Goal: Obtain resource: Download file/media

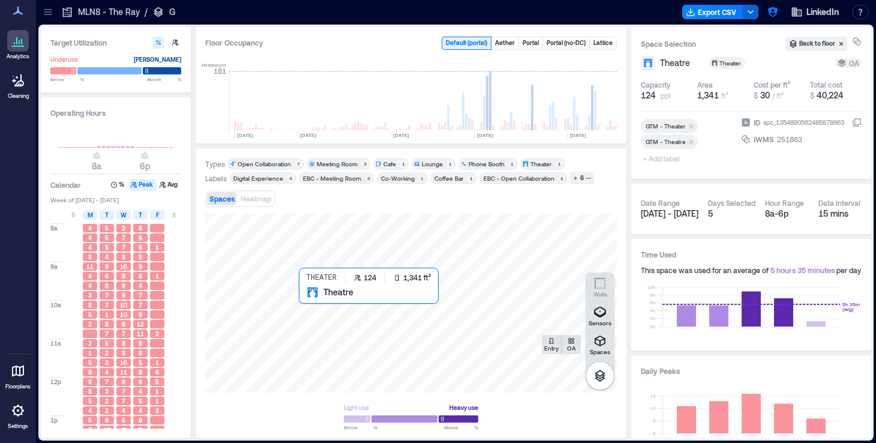
scroll to position [0, 373]
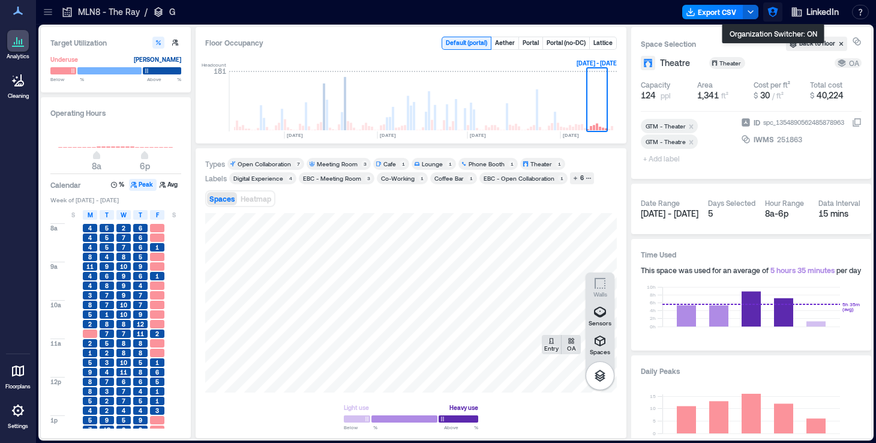
click at [776, 14] on icon "button" at bounding box center [772, 12] width 10 height 10
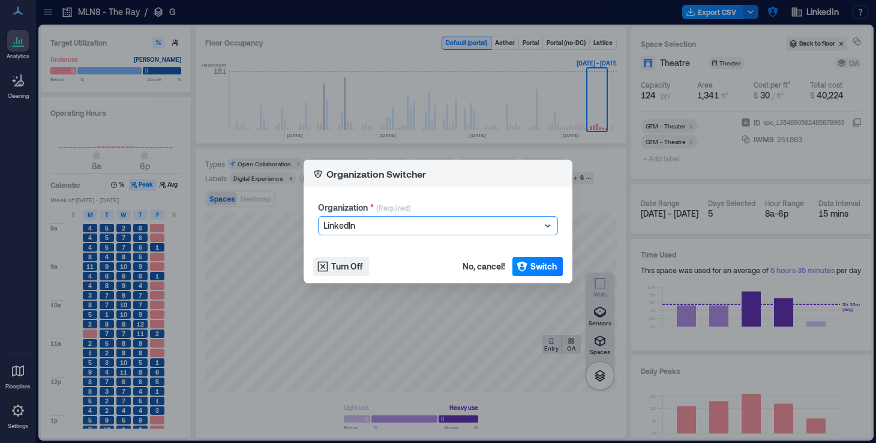
click at [403, 225] on div at bounding box center [431, 225] width 217 height 14
drag, startPoint x: 491, startPoint y: 268, endPoint x: 446, endPoint y: 223, distance: 63.6
click at [446, 223] on section "Organization Switcher Organization * (Required) 1Tennessee, 1 of 1001. 1001 res…" at bounding box center [438, 222] width 269 height 124
click at [446, 223] on div at bounding box center [431, 225] width 217 height 14
click at [415, 226] on div at bounding box center [431, 225] width 217 height 14
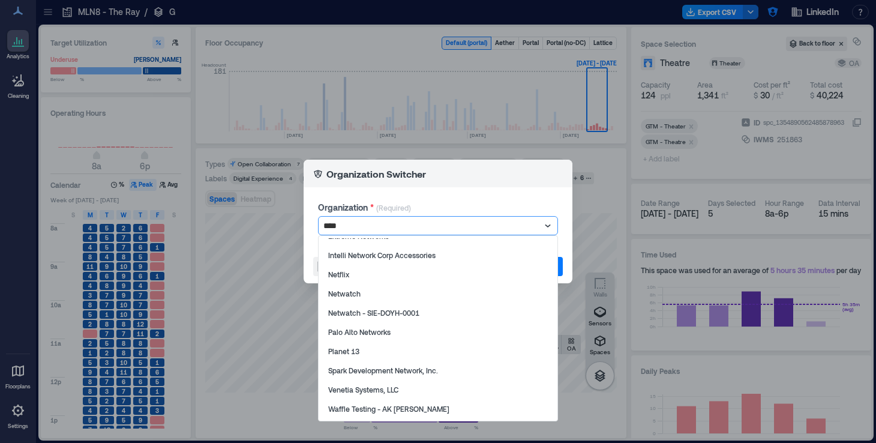
scroll to position [0, 0]
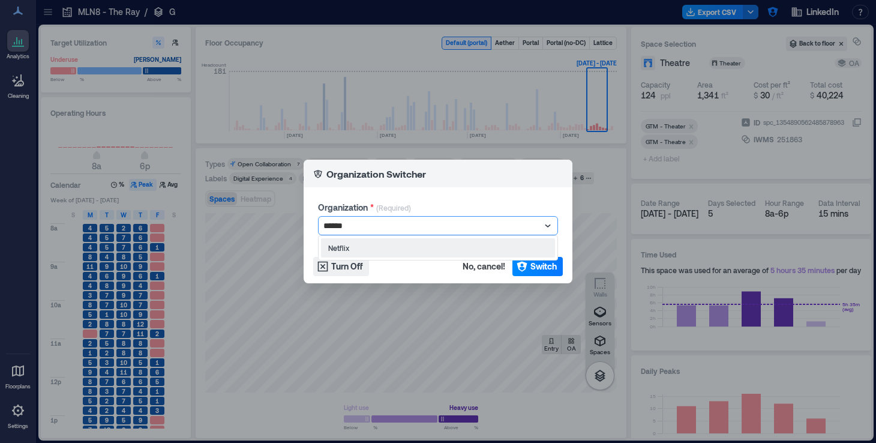
type input "*******"
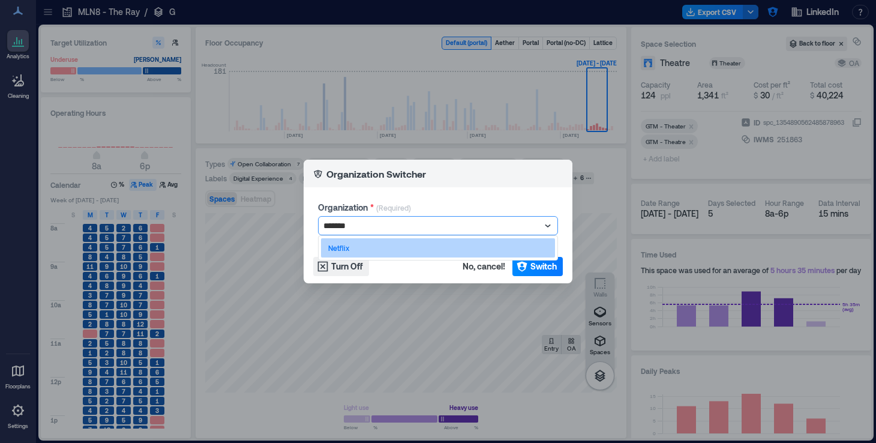
click at [398, 247] on div "Netflix" at bounding box center [438, 247] width 234 height 19
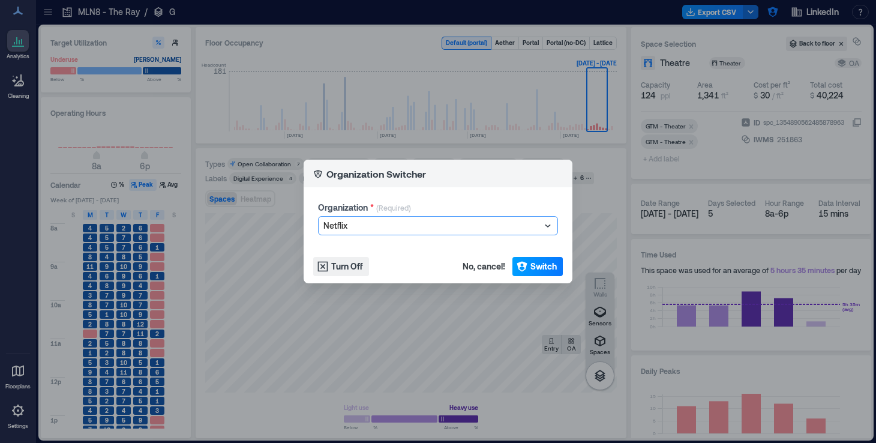
click at [524, 268] on icon "button" at bounding box center [522, 267] width 10 height 10
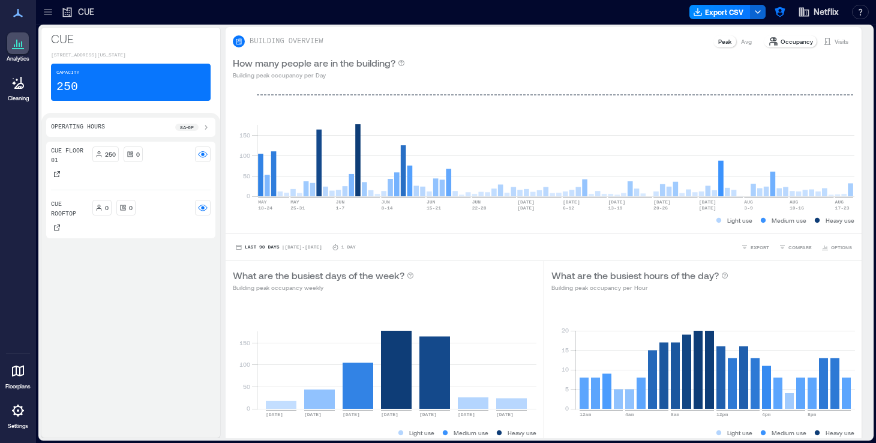
click at [26, 379] on div at bounding box center [18, 371] width 22 height 22
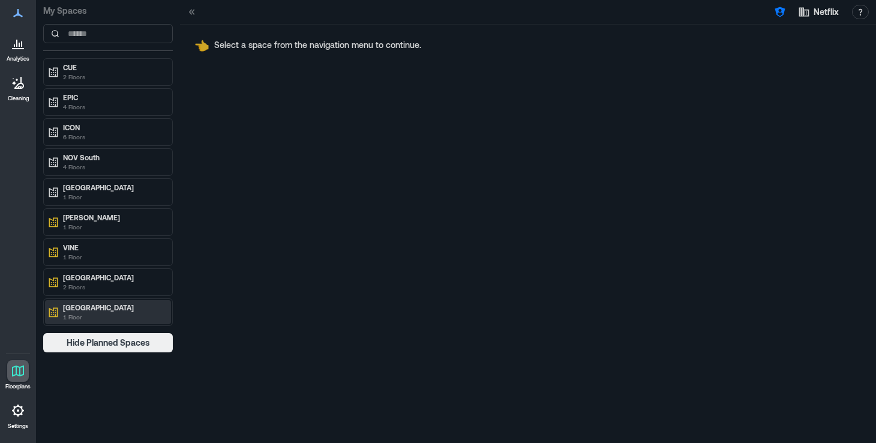
click at [128, 311] on p "VINE Studios South" at bounding box center [113, 307] width 101 height 10
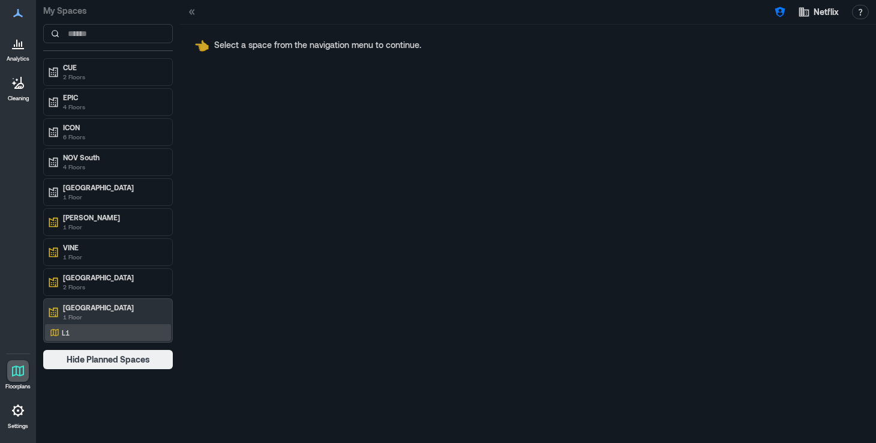
click at [124, 334] on div "L1" at bounding box center [105, 332] width 116 height 12
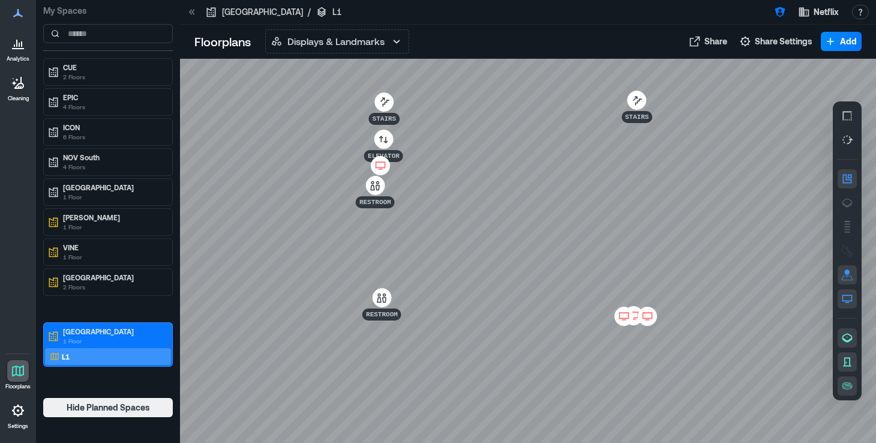
click at [629, 311] on icon at bounding box center [634, 314] width 10 height 7
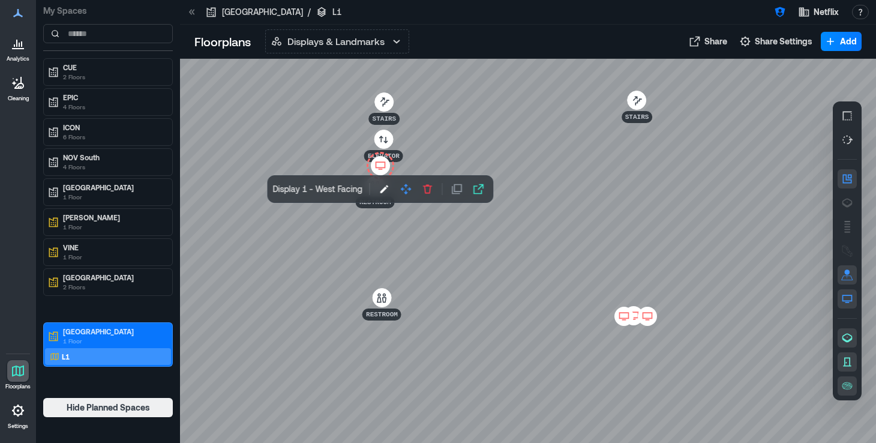
click at [634, 319] on icon at bounding box center [634, 319] width 4 height 1
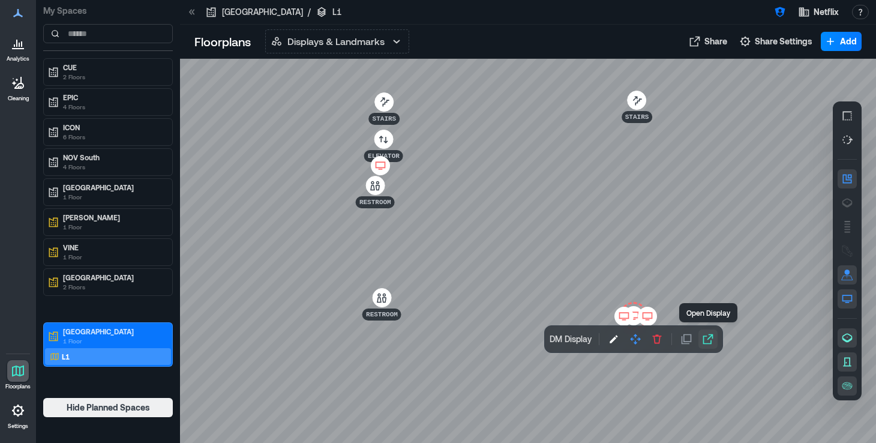
click at [712, 346] on button "button" at bounding box center [707, 338] width 19 height 19
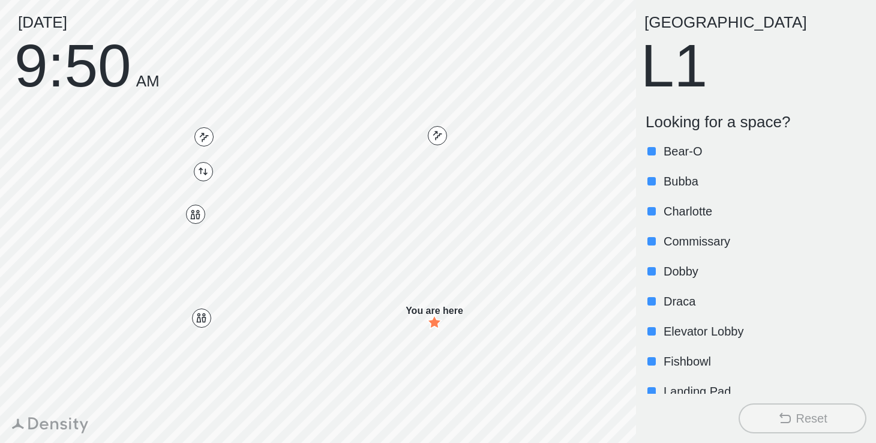
click at [118, 76] on div "[DATE] 9:50 AM" at bounding box center [86, 52] width 145 height 77
click at [78, 67] on div "[DATE] 9:51 AM" at bounding box center [86, 52] width 145 height 77
click at [131, 62] on div "Wednesday, August 20 9:51 AM" at bounding box center [86, 52] width 145 height 77
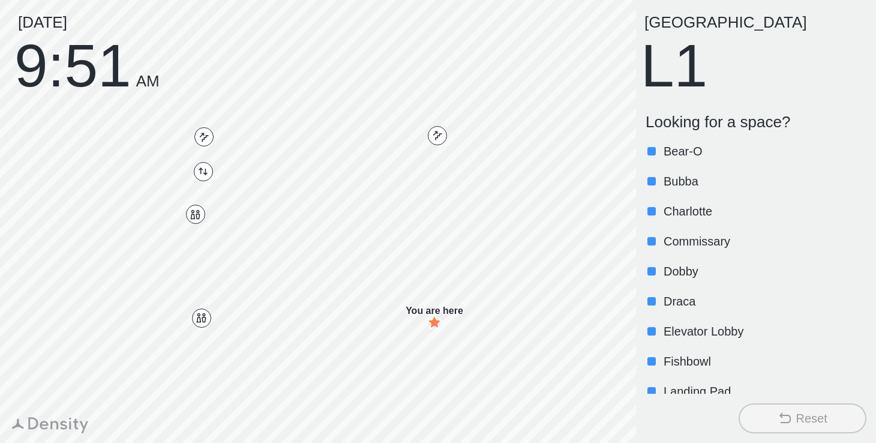
click at [58, 65] on div "Wednesday, August 20 9:51 AM" at bounding box center [86, 52] width 145 height 77
click at [80, 24] on div "Wednesday, August 20 9:51 AM" at bounding box center [86, 52] width 145 height 77
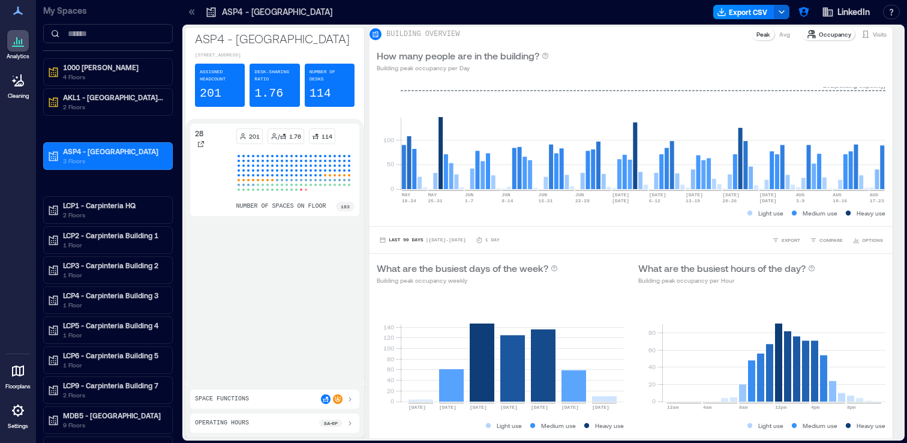
scroll to position [536, 0]
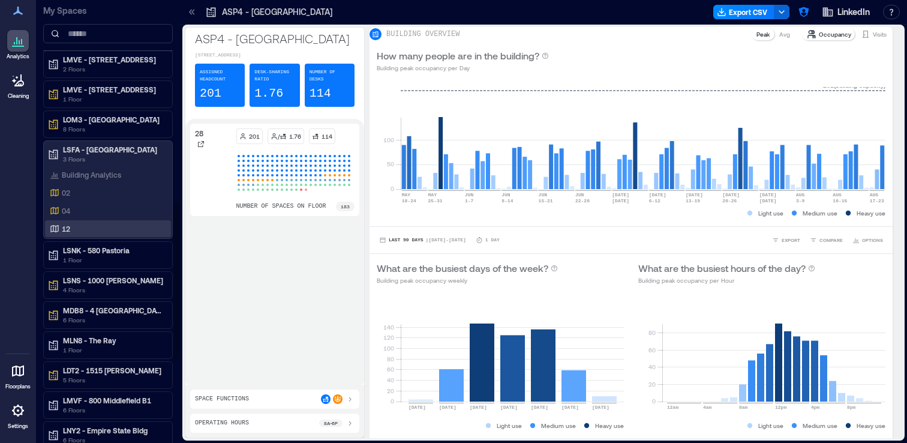
click at [64, 233] on p "12" at bounding box center [66, 229] width 8 height 10
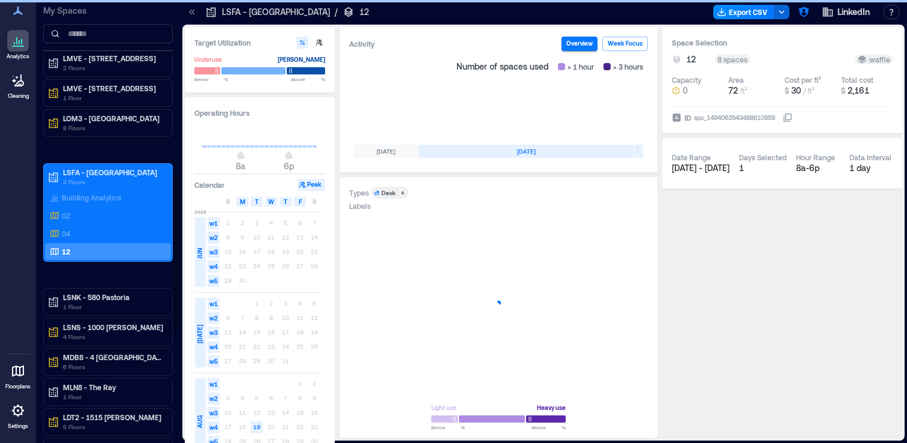
scroll to position [488, 0]
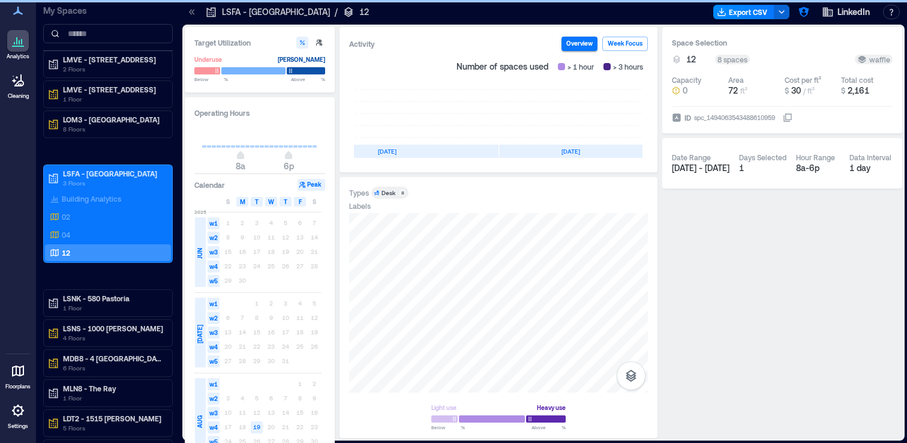
click at [190, 13] on icon at bounding box center [192, 12] width 12 height 12
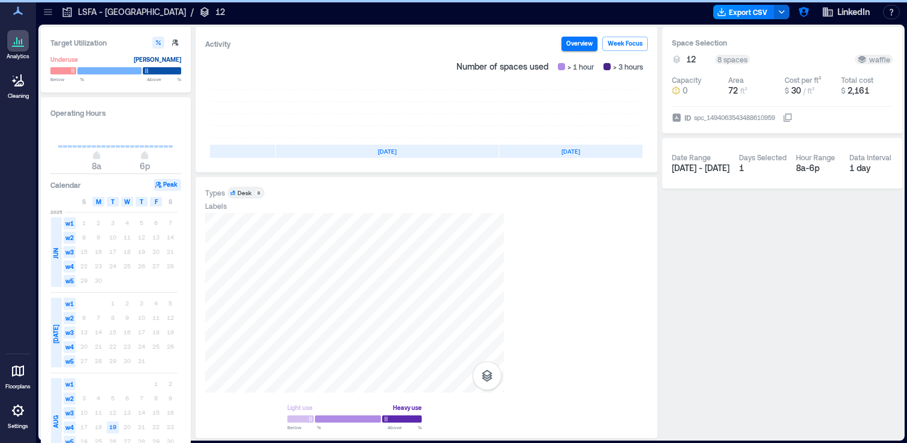
scroll to position [0, 215]
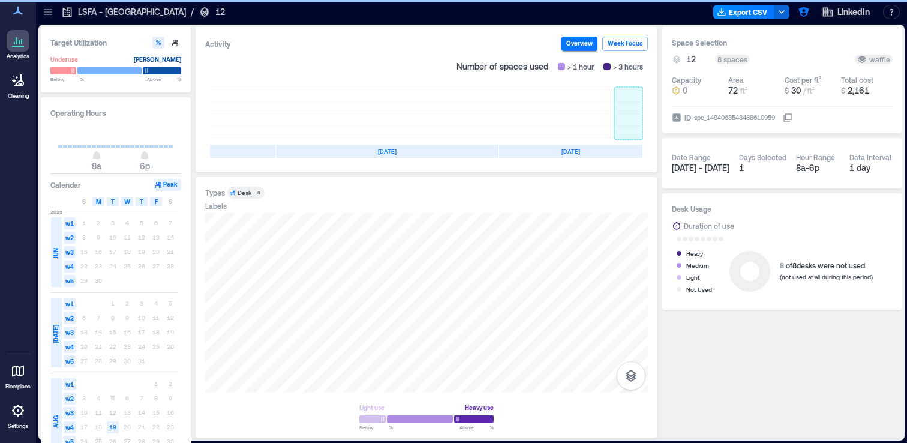
click at [627, 122] on rect at bounding box center [628, 113] width 29 height 48
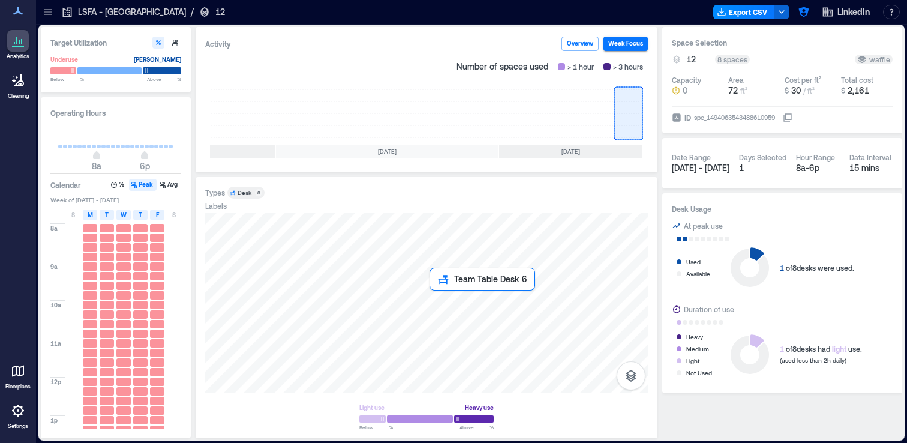
click at [434, 297] on div at bounding box center [426, 302] width 443 height 179
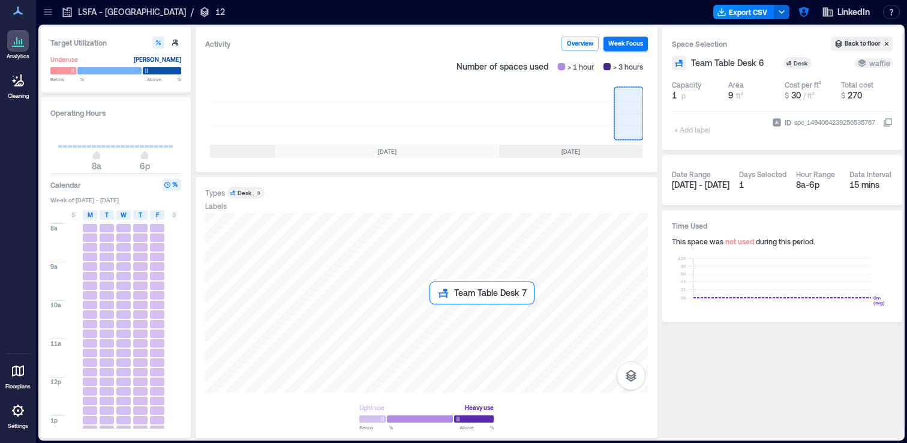
click at [434, 313] on div at bounding box center [426, 302] width 443 height 179
click at [434, 329] on div at bounding box center [426, 302] width 443 height 179
click at [424, 326] on div at bounding box center [426, 302] width 443 height 179
click at [425, 311] on div at bounding box center [426, 302] width 443 height 179
click at [425, 296] on div at bounding box center [426, 302] width 443 height 179
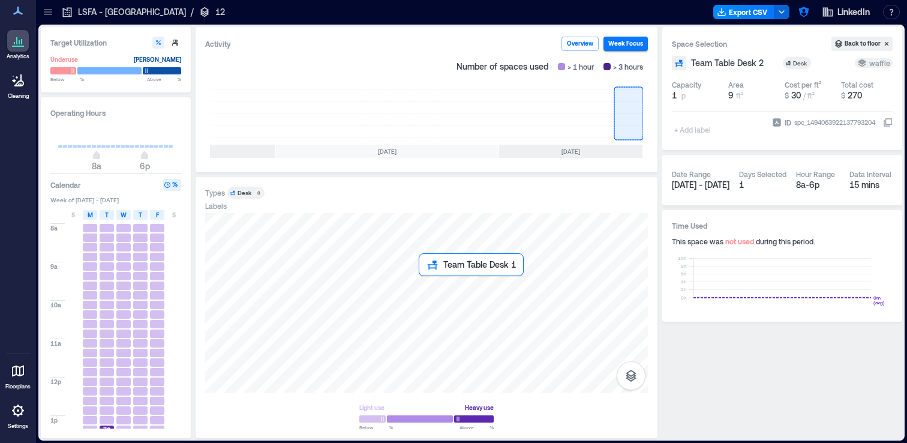
click at [424, 282] on div at bounding box center [426, 302] width 443 height 179
click at [431, 283] on div at bounding box center [426, 302] width 443 height 179
click at [434, 297] on div at bounding box center [426, 302] width 443 height 179
click at [433, 312] on div at bounding box center [426, 302] width 443 height 179
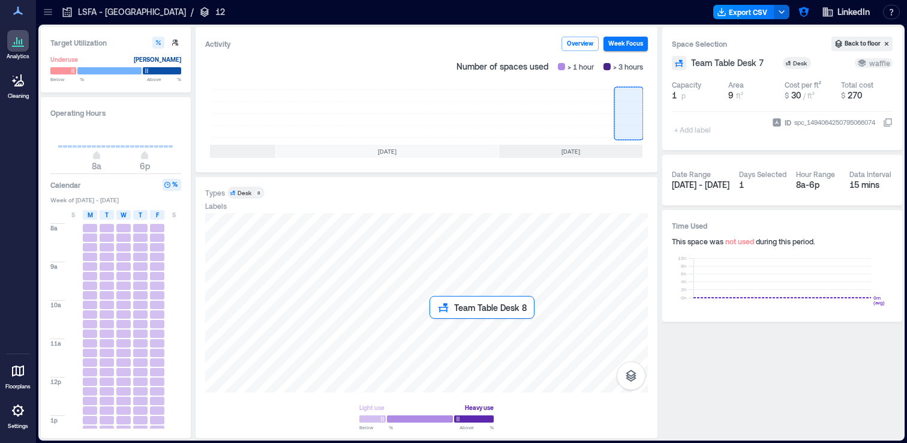
click at [433, 326] on div at bounding box center [426, 302] width 443 height 179
click at [426, 312] on div at bounding box center [426, 302] width 443 height 179
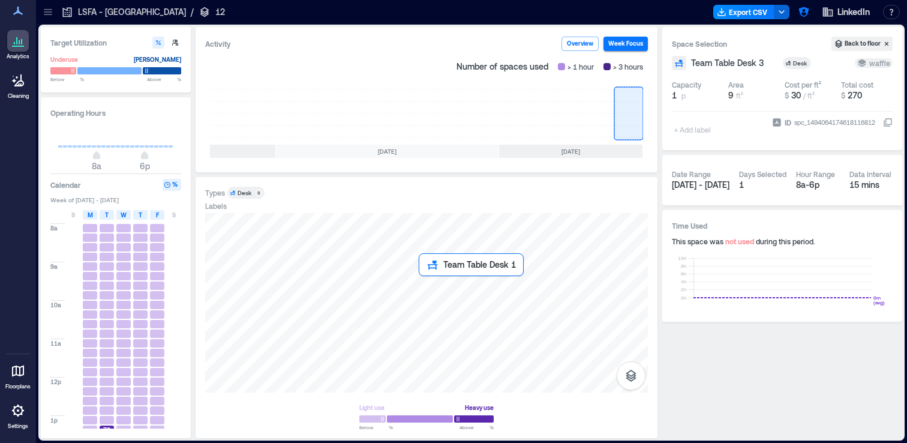
click at [422, 282] on div at bounding box center [426, 302] width 443 height 179
click at [436, 285] on div at bounding box center [426, 302] width 443 height 179
click at [626, 119] on rect at bounding box center [628, 113] width 29 height 48
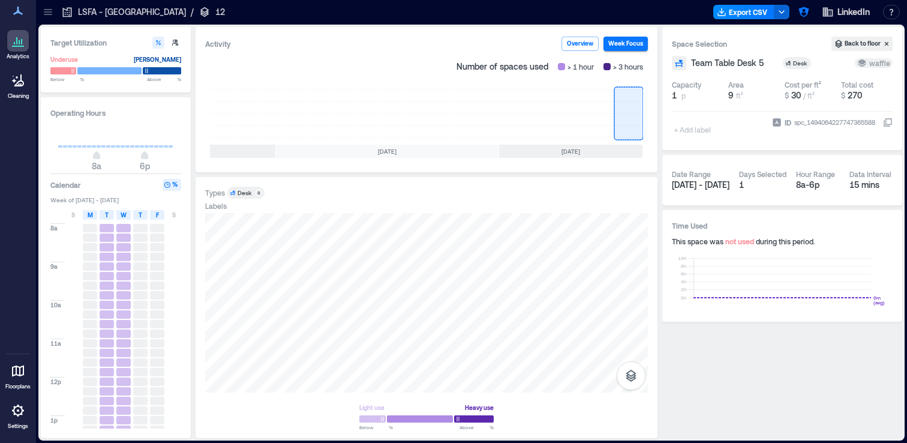
click at [628, 102] on rect at bounding box center [628, 113] width 29 height 48
click at [433, 286] on div at bounding box center [426, 302] width 443 height 179
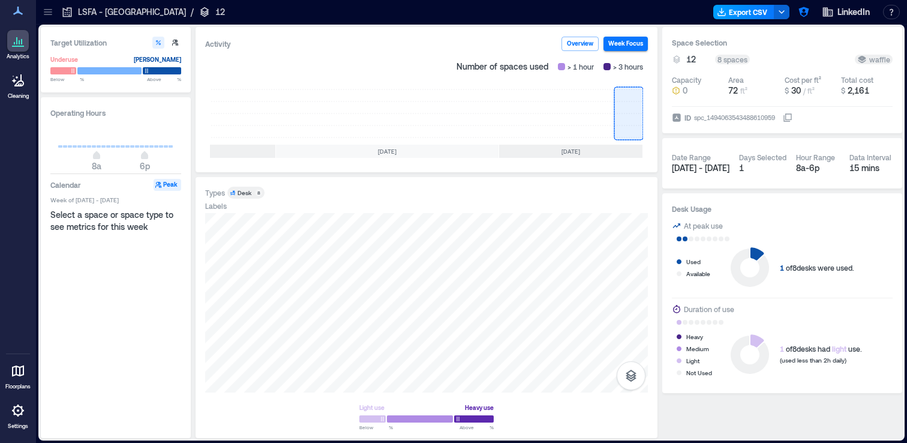
click at [751, 13] on button "Export CSV" at bounding box center [743, 12] width 61 height 14
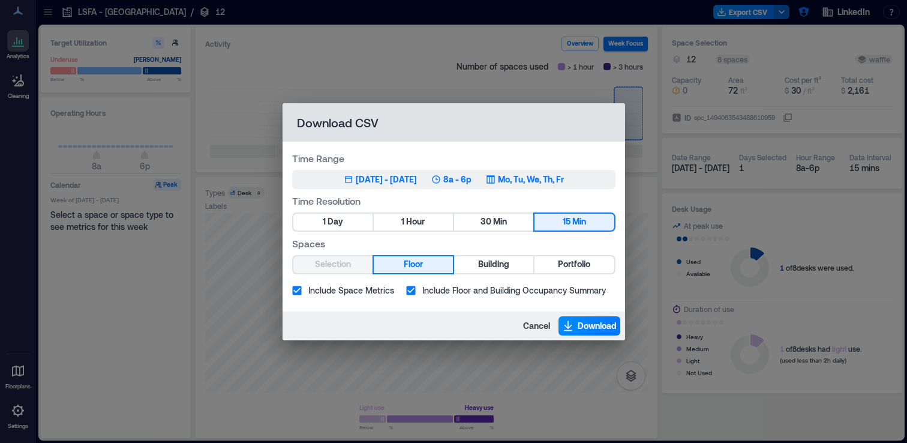
click at [389, 178] on div "May 20, 2025 - Aug 19, 2025" at bounding box center [386, 179] width 61 height 12
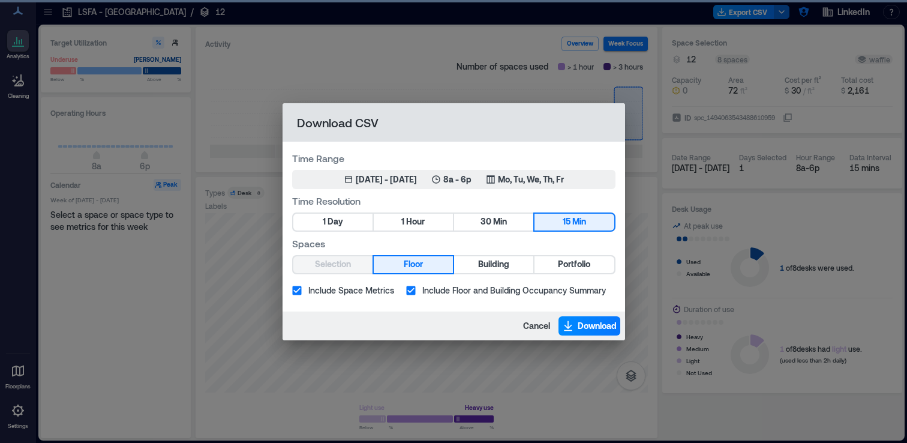
click at [412, 76] on div "Download CSV Time Range May 20, 2025 - Aug 19, 2025 8a - 6p Mo, Tu, We, Th, Fr …" at bounding box center [453, 221] width 907 height 443
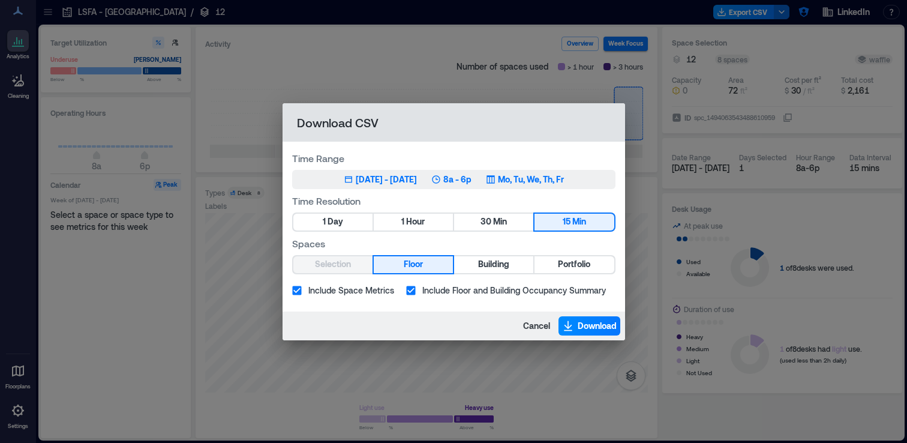
click at [399, 179] on div "May 20, 2025 - Aug 19, 2025" at bounding box center [386, 179] width 61 height 12
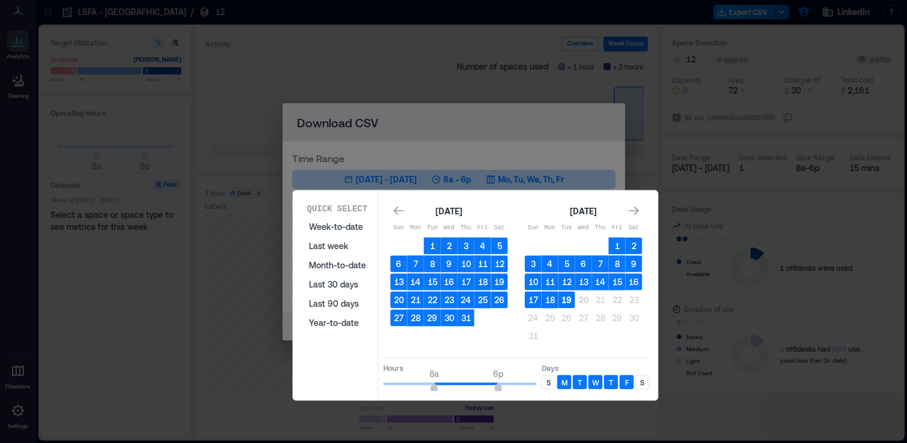
click at [568, 297] on button "19" at bounding box center [567, 300] width 17 height 17
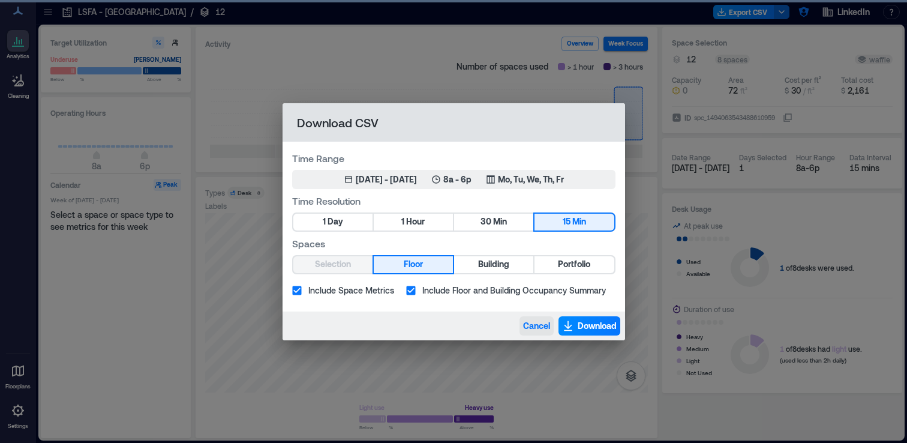
click at [530, 320] on span "Cancel" at bounding box center [536, 326] width 27 height 12
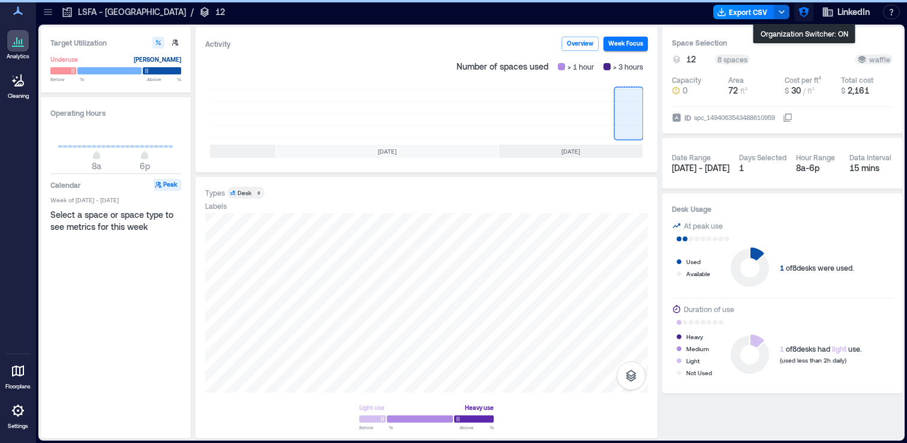
click at [806, 12] on icon "button" at bounding box center [804, 12] width 10 height 10
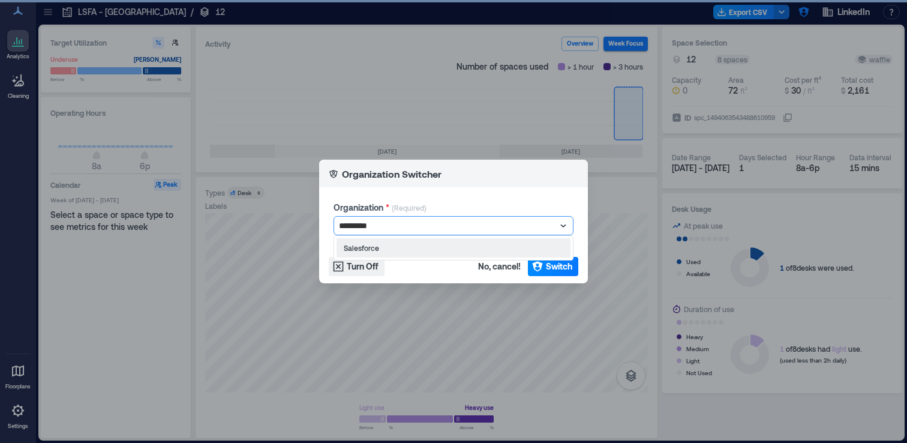
type input "**********"
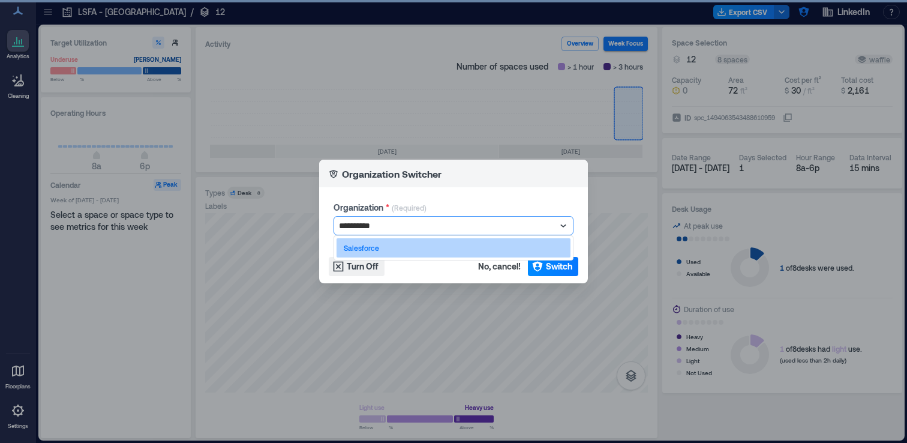
click at [472, 241] on div "Salesforce" at bounding box center [454, 247] width 234 height 19
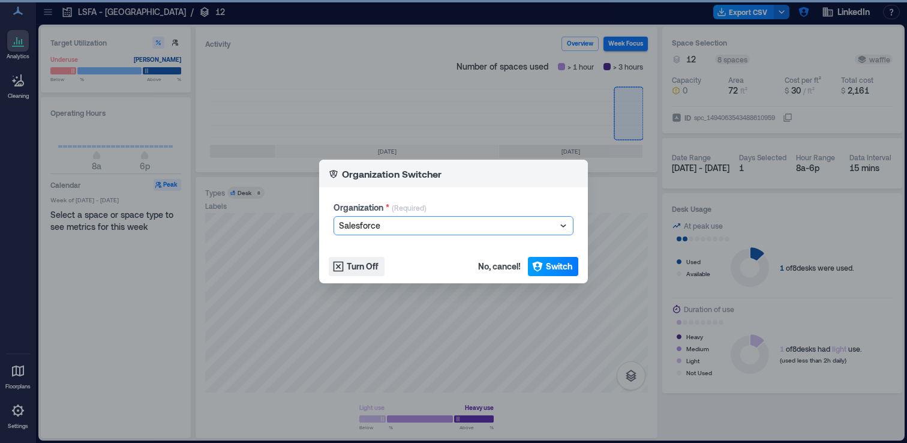
click at [547, 265] on span "Switch" at bounding box center [559, 266] width 26 height 12
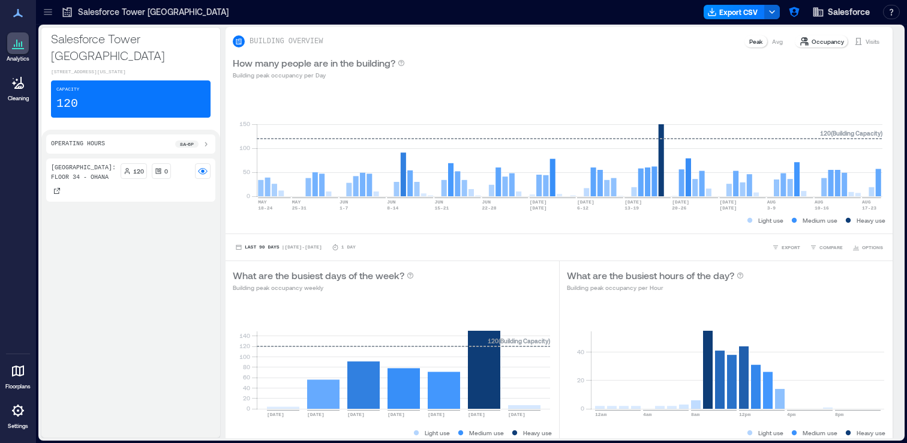
click at [44, 11] on icon at bounding box center [48, 12] width 12 height 12
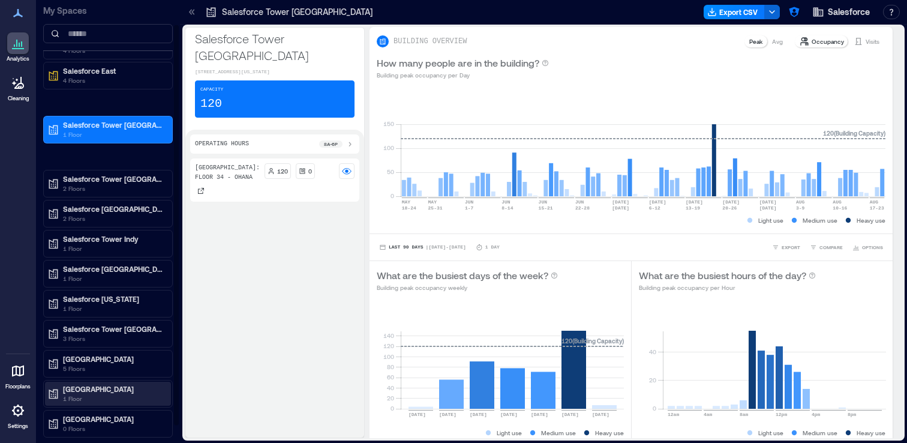
scroll to position [47, 0]
